Goal: Task Accomplishment & Management: Use online tool/utility

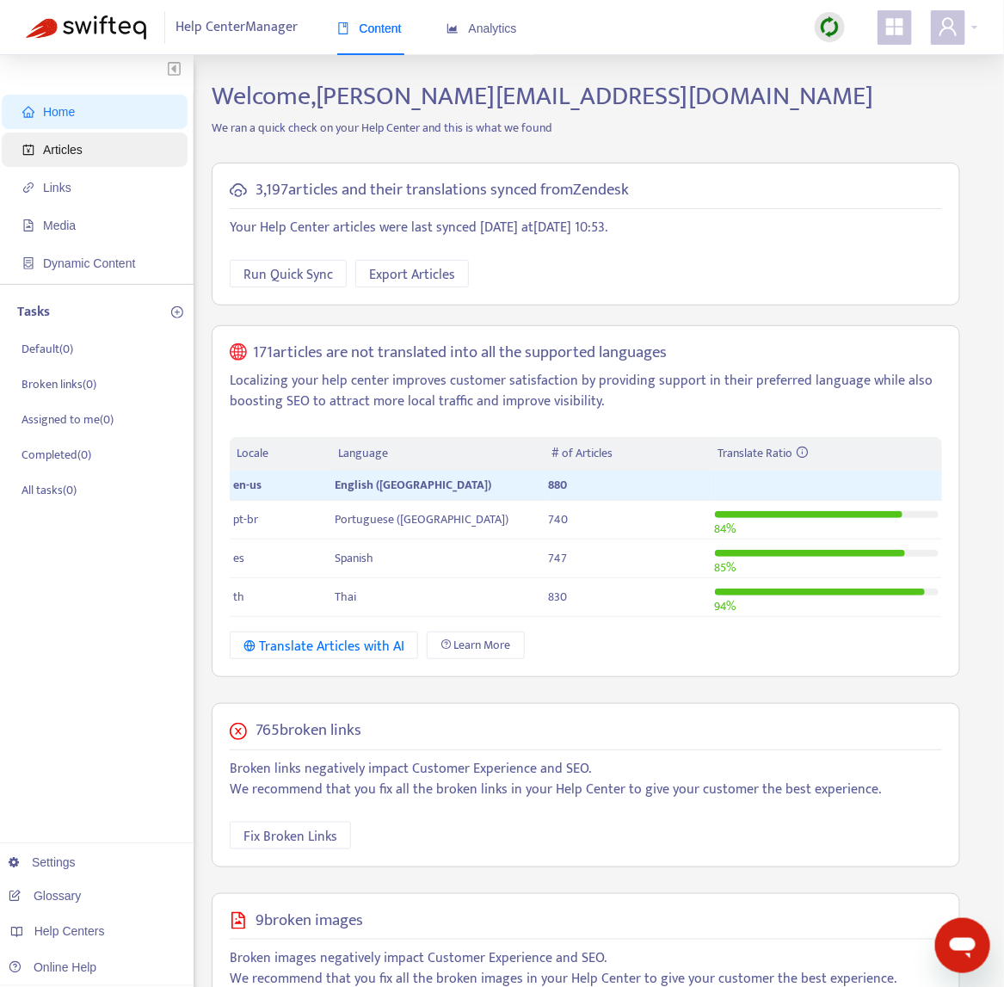
click at [98, 140] on span "Articles" at bounding box center [97, 149] width 151 height 34
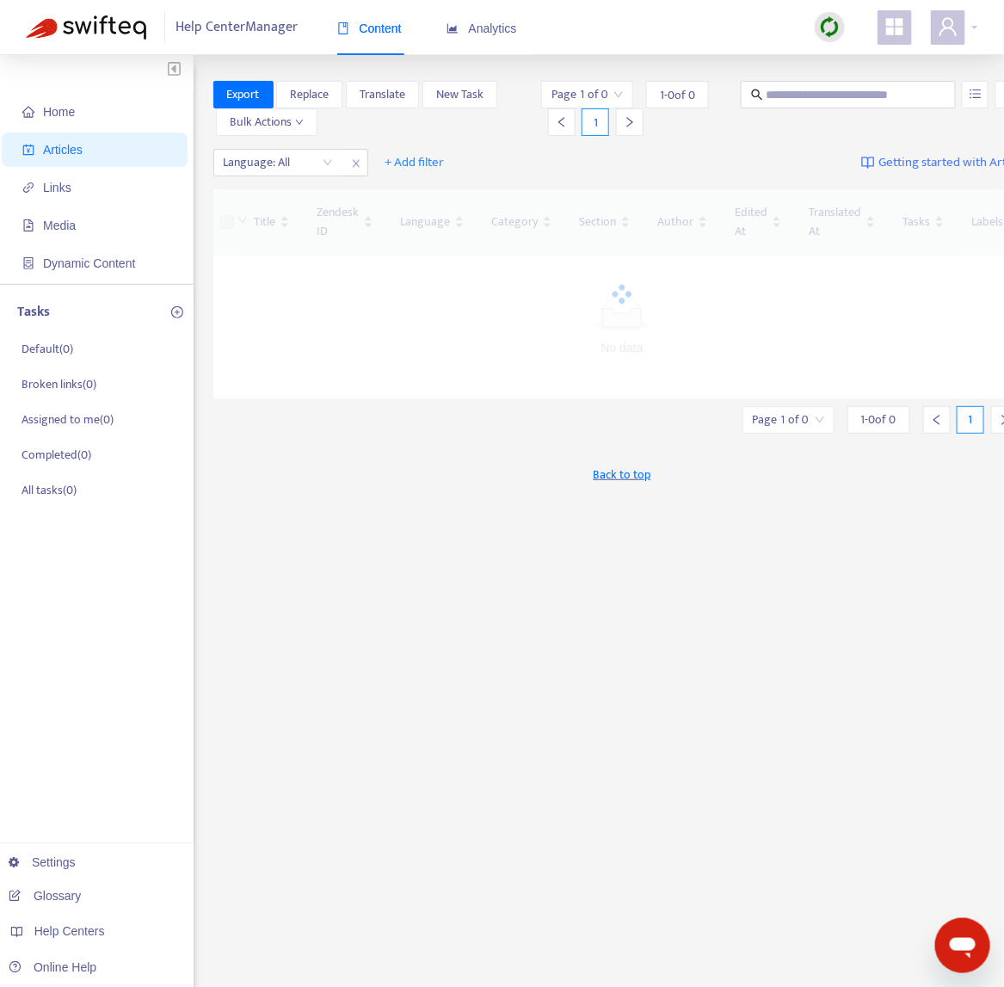
click at [819, 33] on img at bounding box center [830, 27] width 22 height 22
click at [857, 65] on link "Quick Sync" at bounding box center [865, 62] width 73 height 20
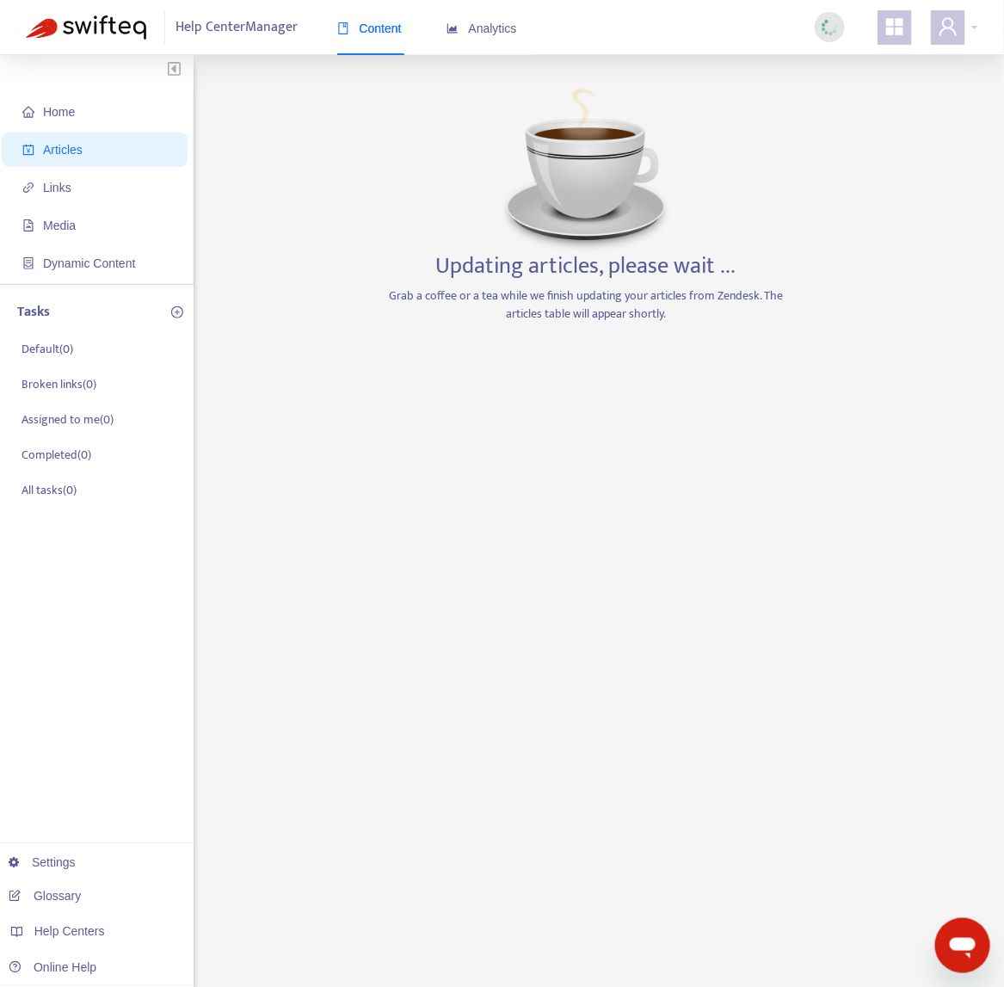
click at [278, 512] on div "Home Articles Links Media Dynamic Content Tasks Default ( 0 ) Broken links ( 0 …" at bounding box center [502, 584] width 952 height 1007
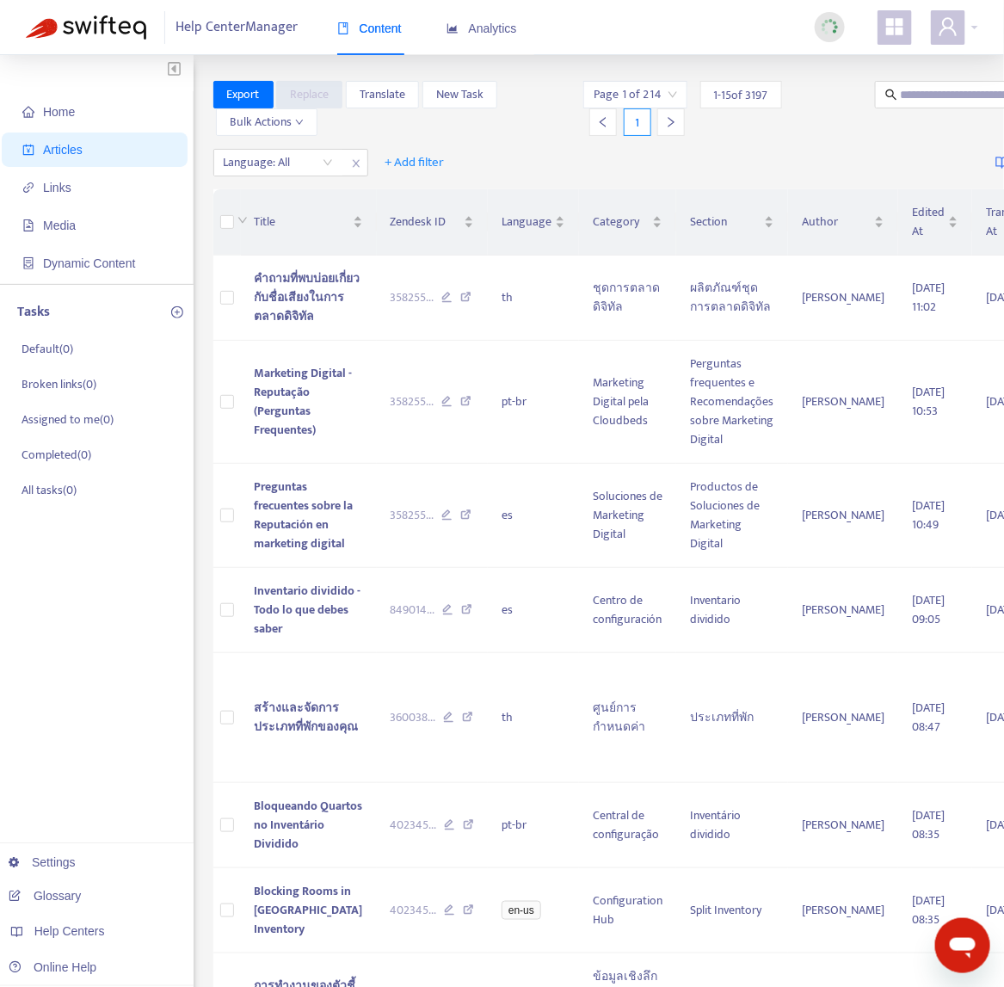
click at [288, 139] on div "Export Replace Translate New Task Bulk Actions Page 1 of 214 1 - 15 of 3197 1" at bounding box center [689, 112] width 952 height 62
click at [292, 154] on div at bounding box center [270, 162] width 104 height 21
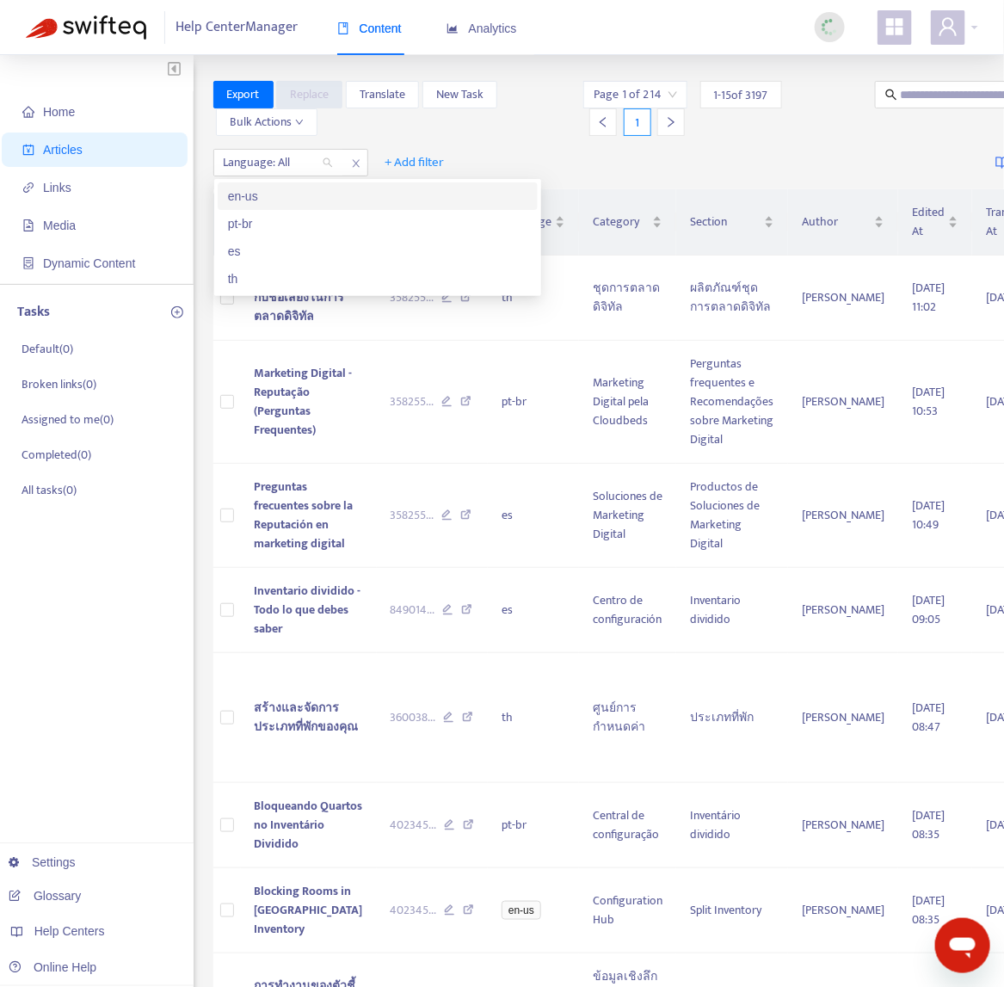
click at [287, 194] on div "en-us" at bounding box center [377, 196] width 299 height 19
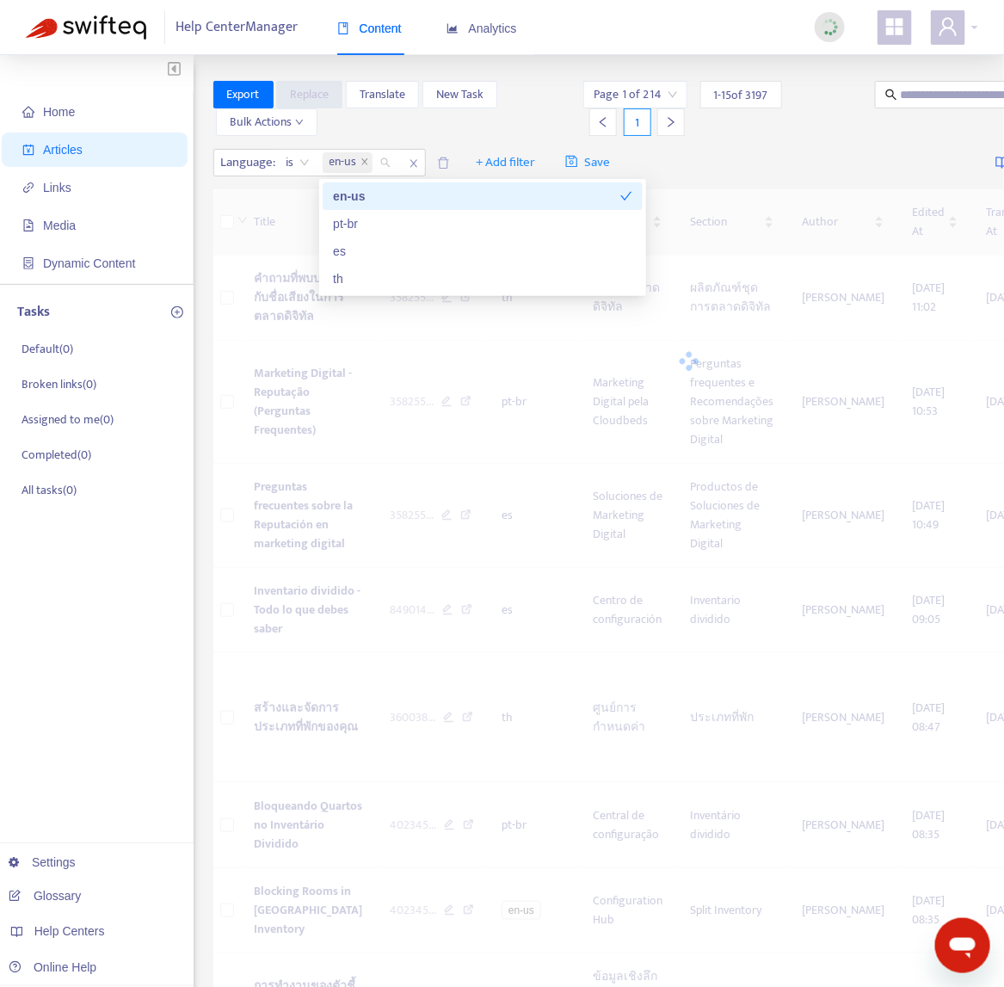
click at [919, 155] on div "Language : is en-us + Add filter Save Getting started with Articles" at bounding box center [689, 163] width 952 height 40
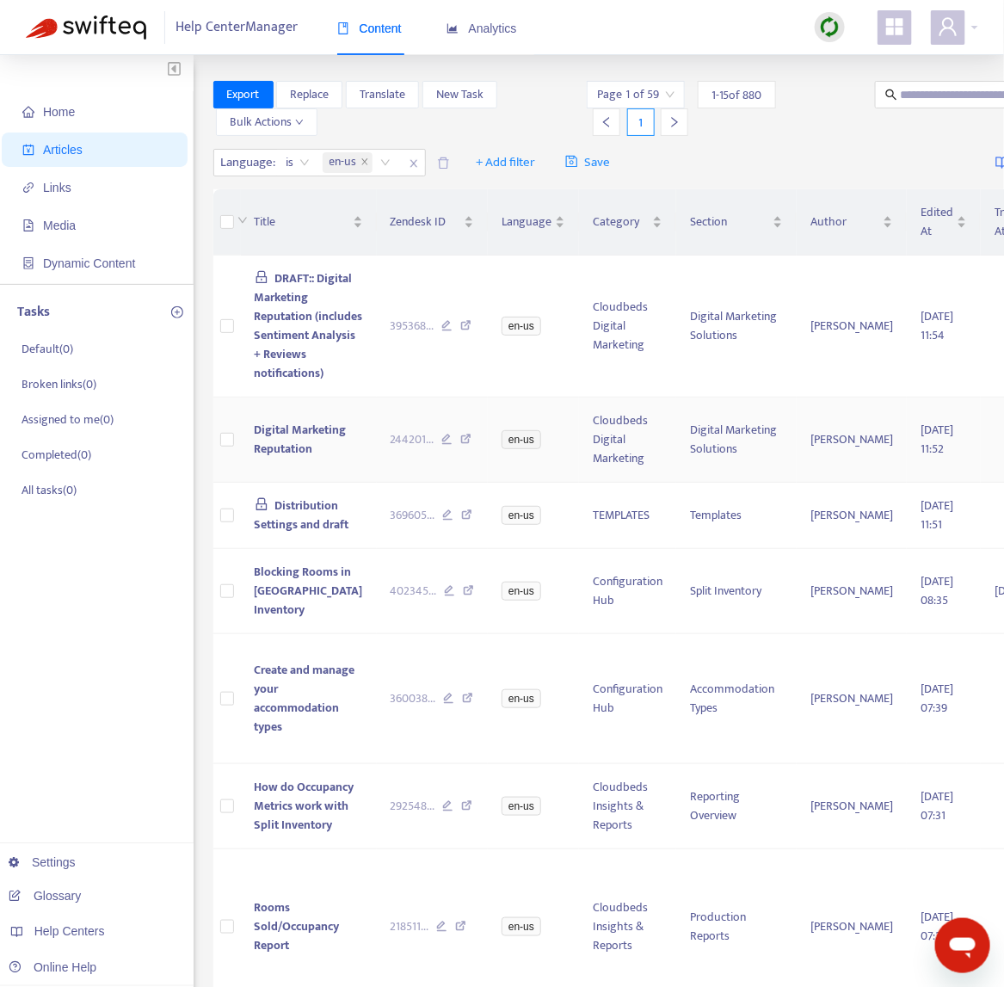
click at [330, 483] on td "Digital Marketing Reputation" at bounding box center [309, 439] width 136 height 85
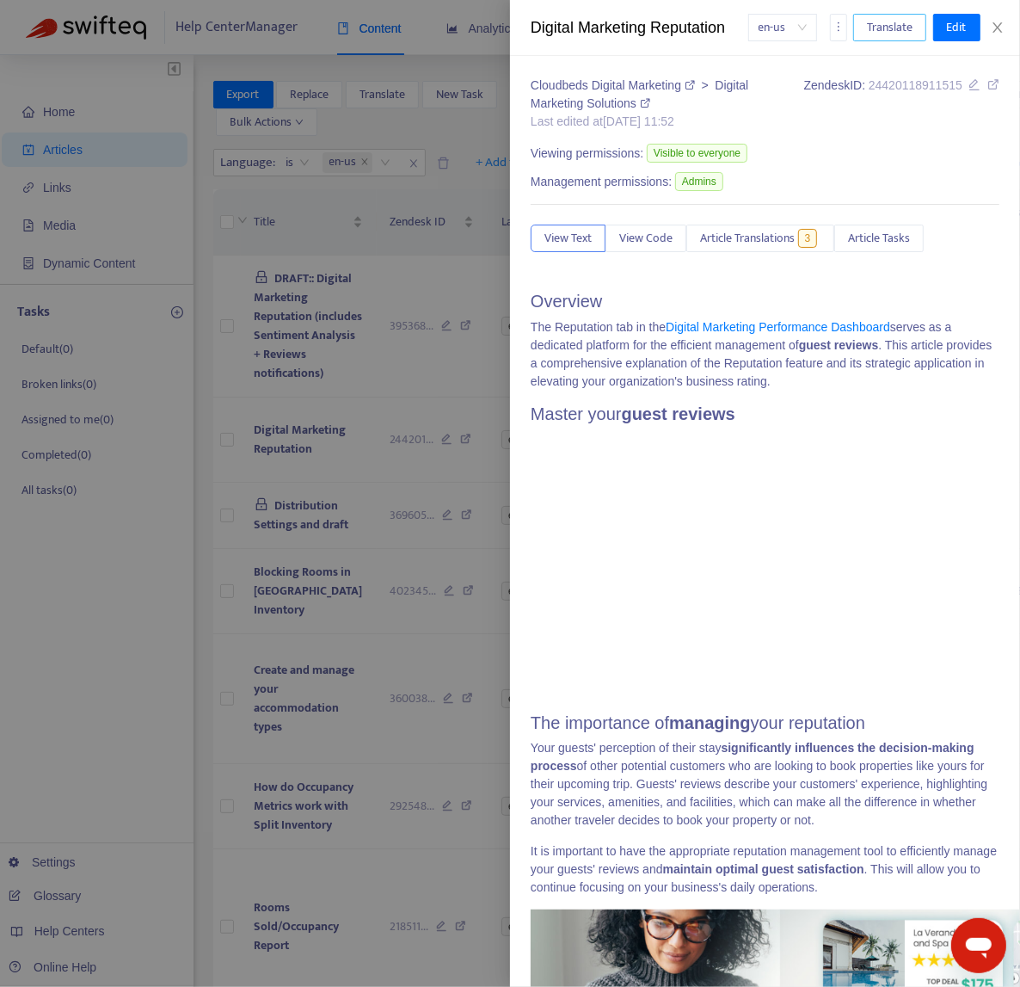
click at [893, 30] on span "Translate" at bounding box center [890, 27] width 46 height 19
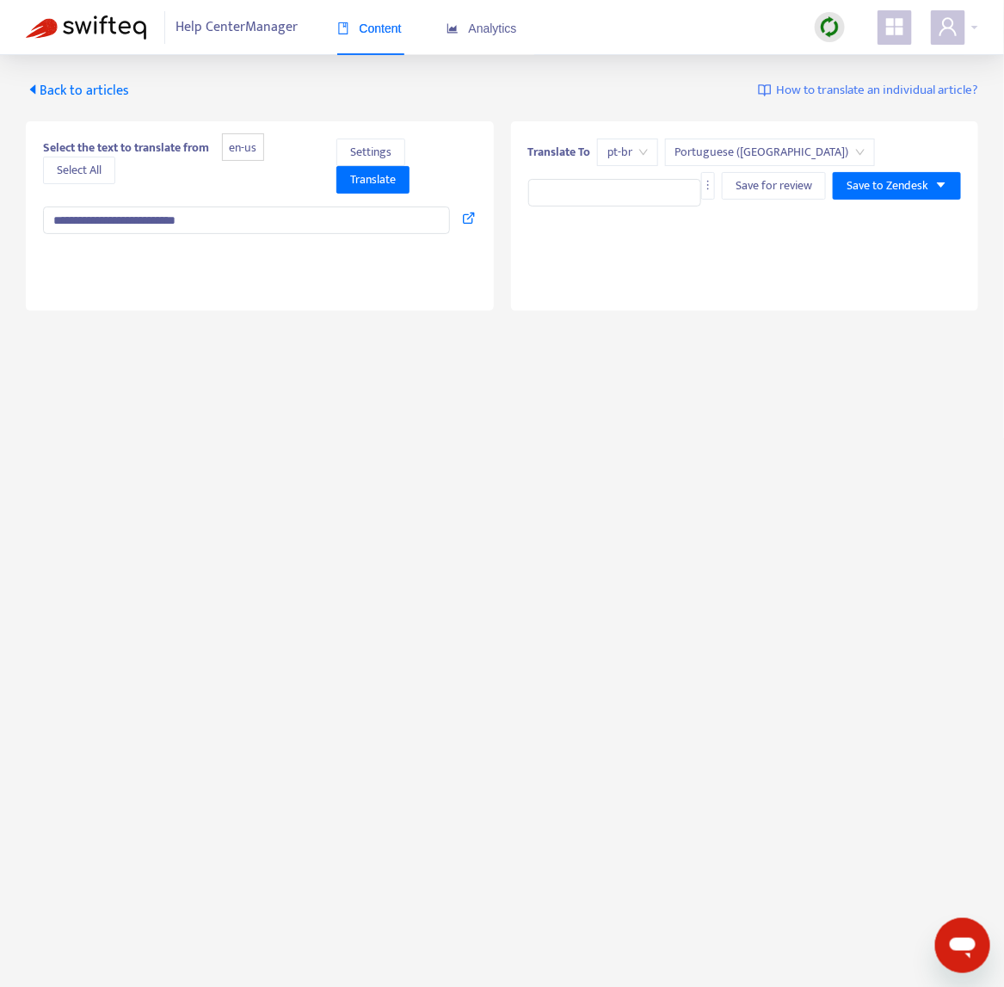
type input "**********"
type textarea "**********"
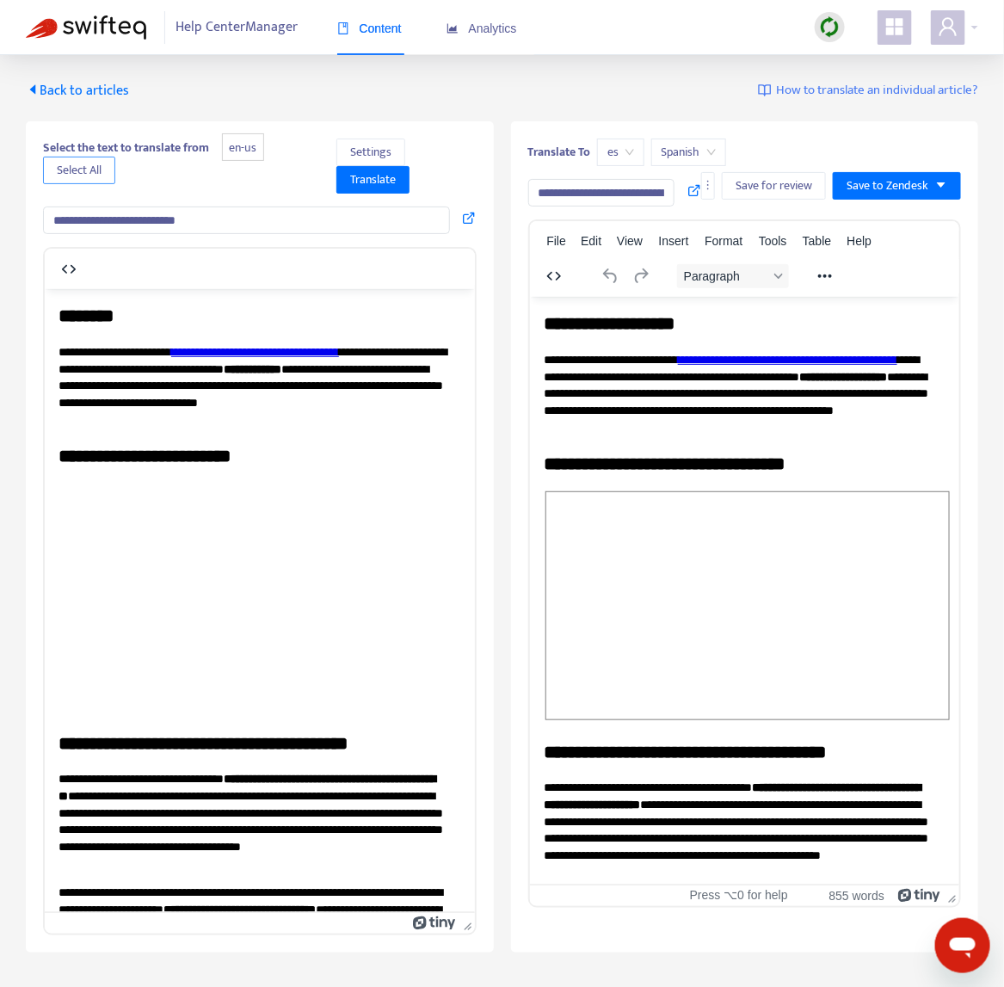
click at [102, 169] on span "Select All" at bounding box center [79, 170] width 45 height 19
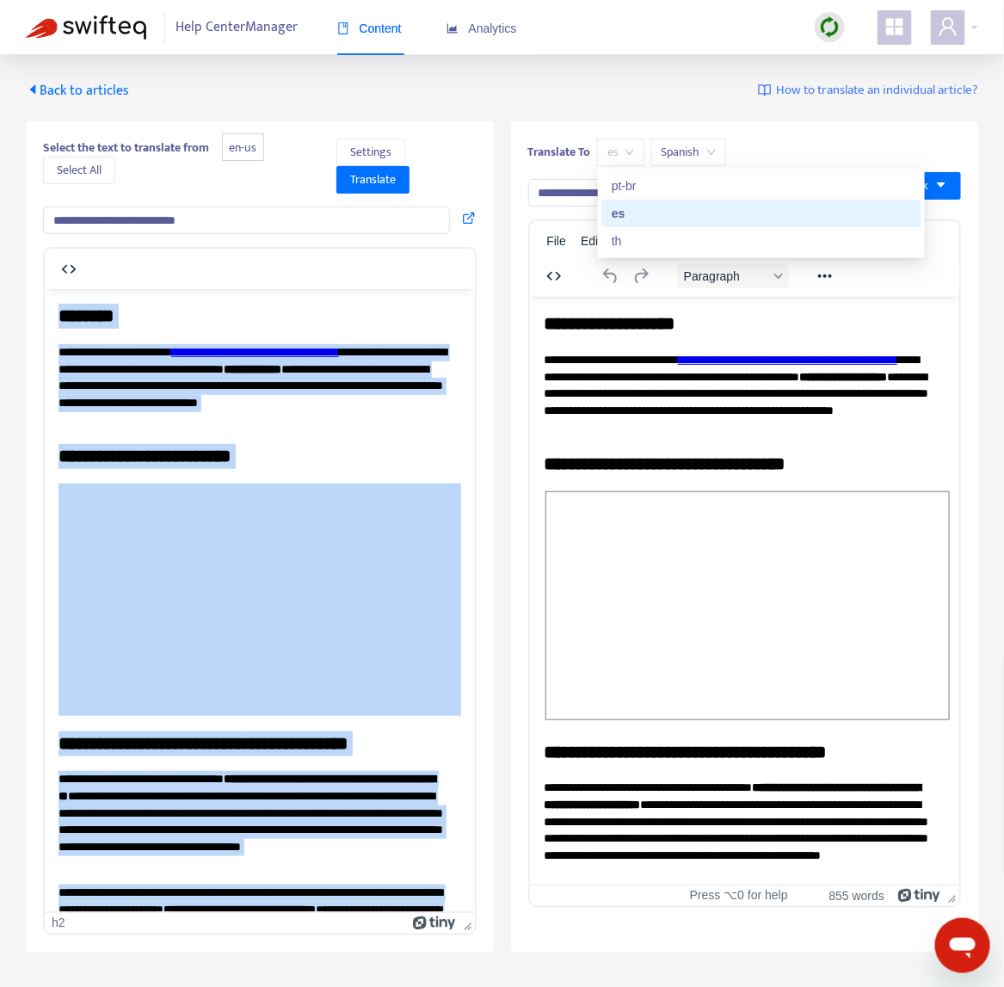
click at [612, 148] on span "es" at bounding box center [620, 152] width 27 height 26
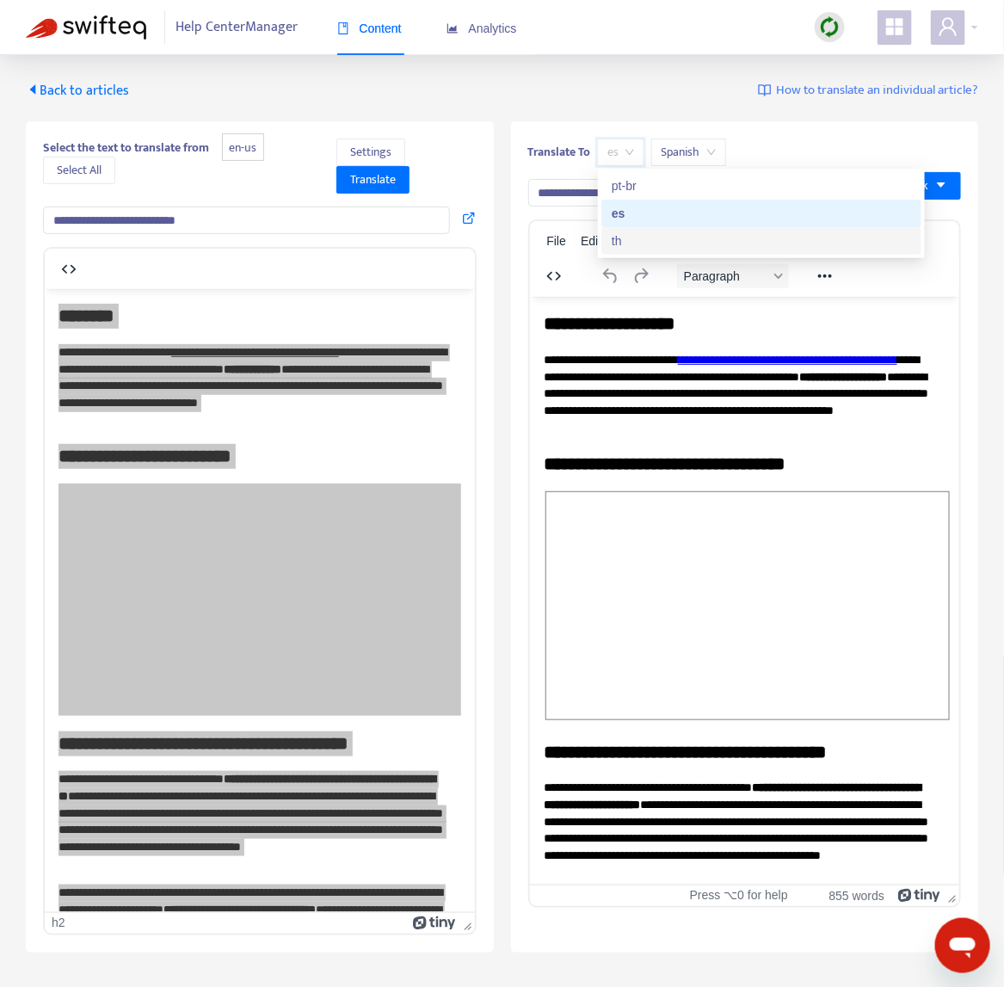
click at [627, 239] on div "th" at bounding box center [761, 240] width 299 height 19
type input "**********"
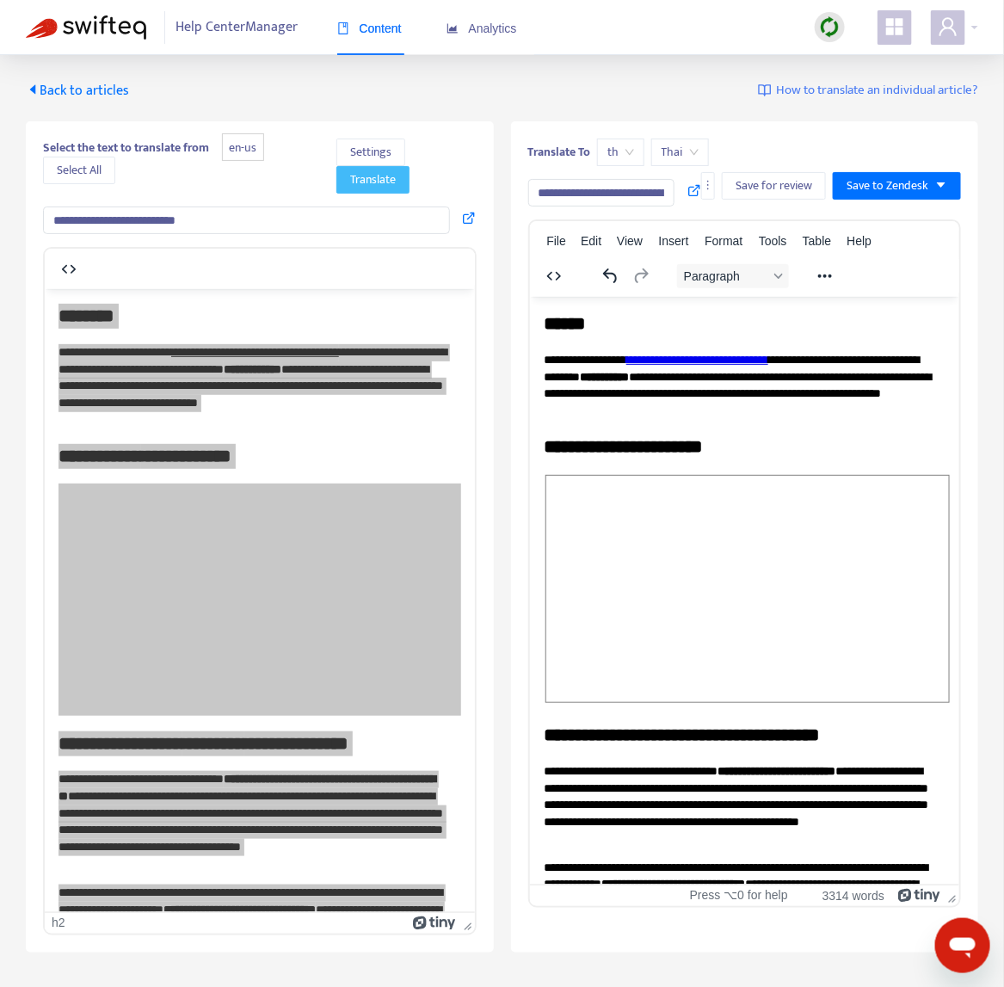
click at [380, 182] on span "Translate" at bounding box center [373, 179] width 46 height 19
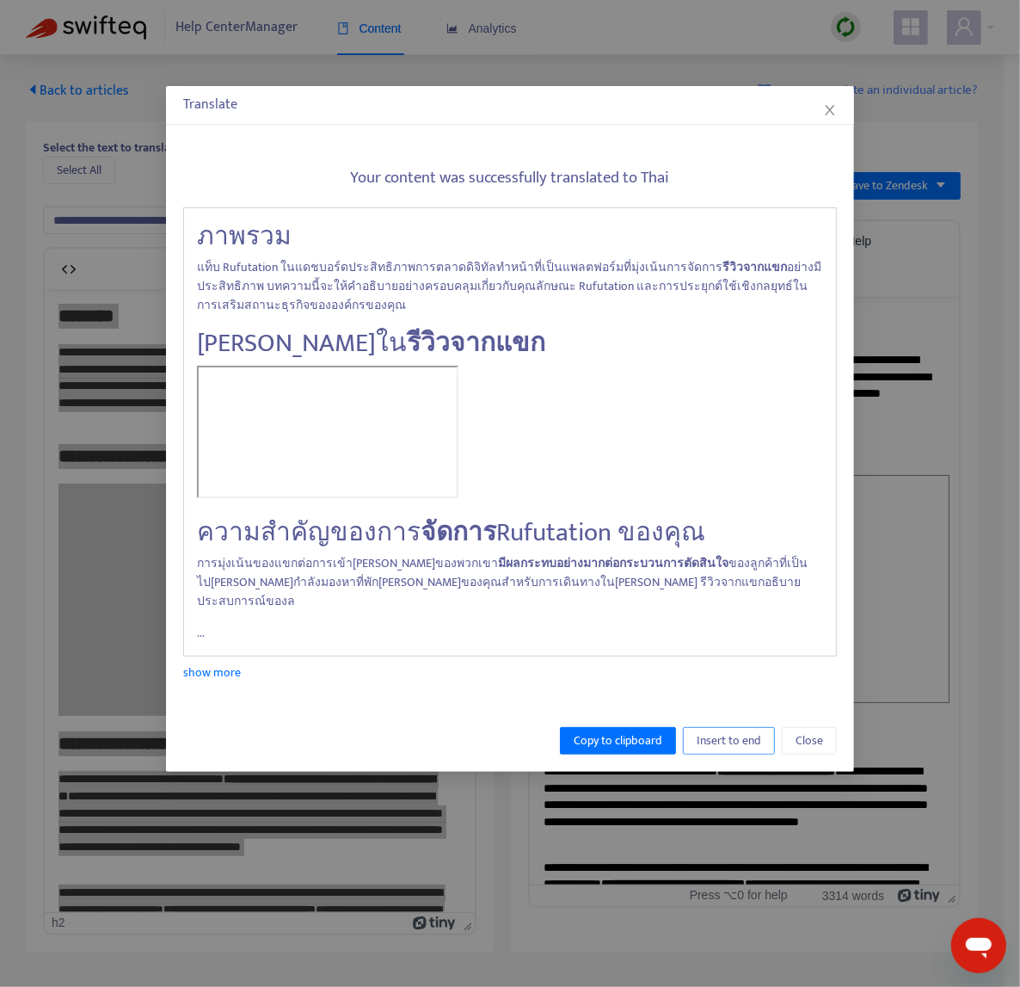
click at [742, 731] on span "Insert to end" at bounding box center [729, 740] width 65 height 19
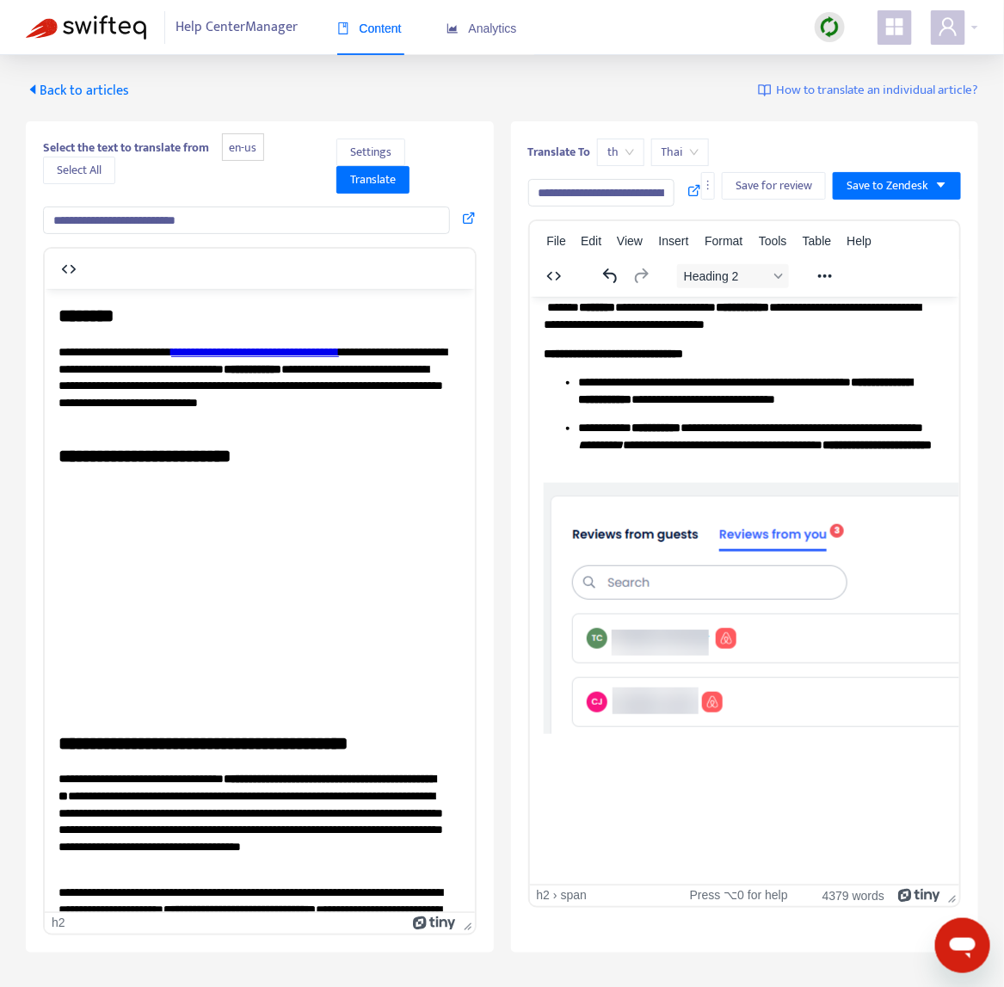
scroll to position [8350, 0]
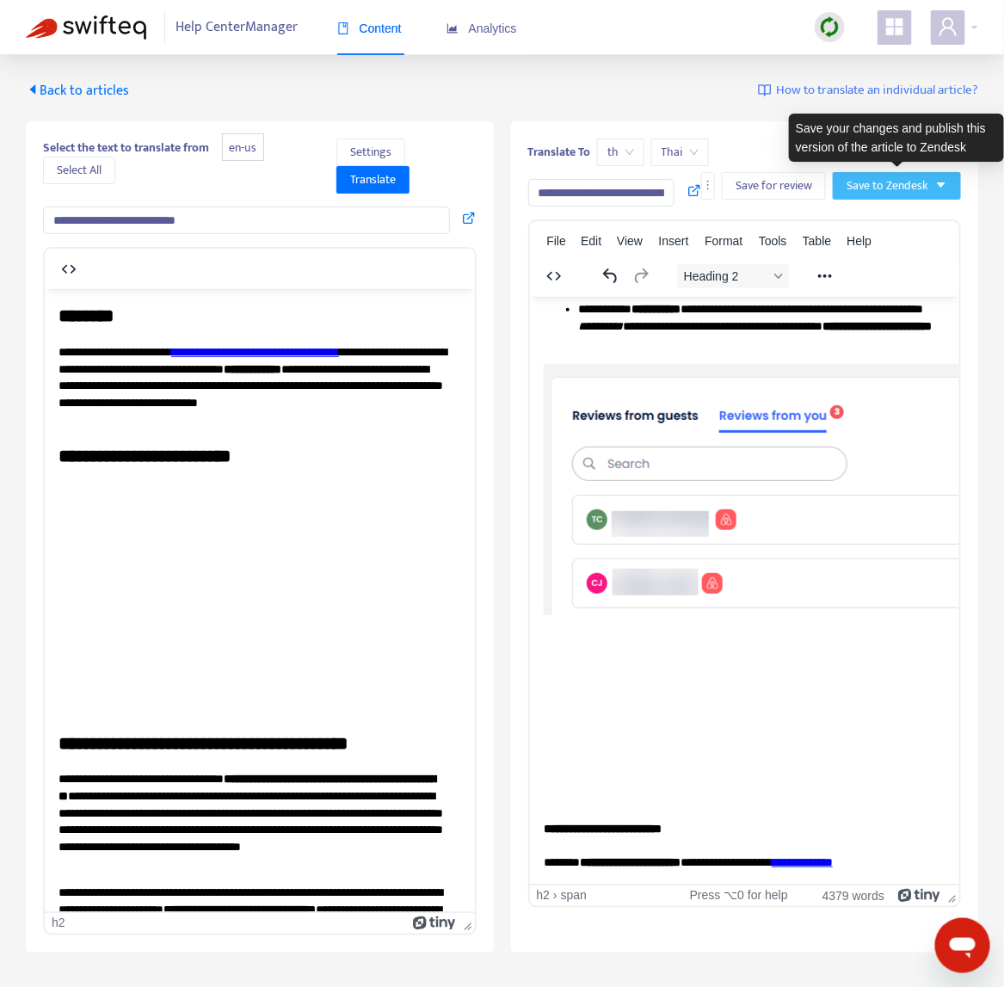
click at [925, 196] on button "Save to Zendesk" at bounding box center [897, 186] width 128 height 28
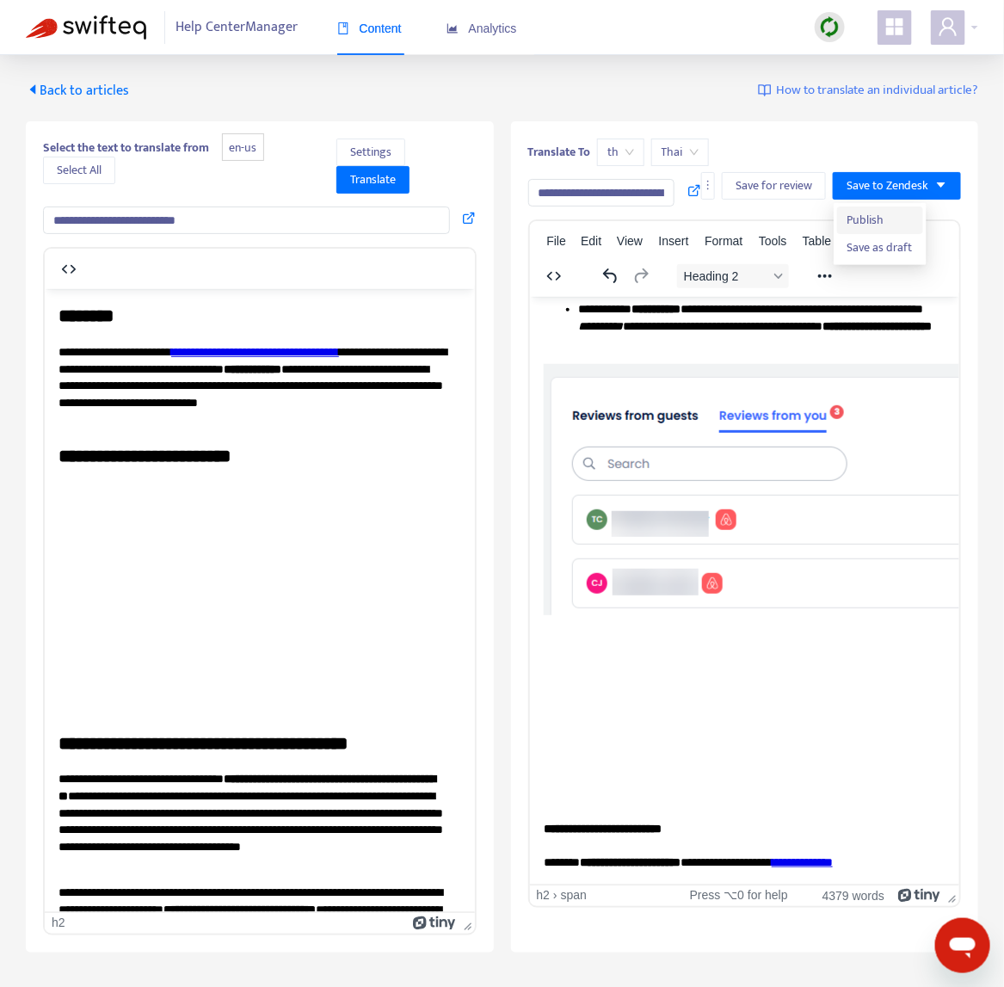
click at [879, 219] on span "Publish" at bounding box center [879, 220] width 65 height 19
click at [673, 189] on icon at bounding box center [676, 190] width 14 height 14
